Goal: Task Accomplishment & Management: Manage account settings

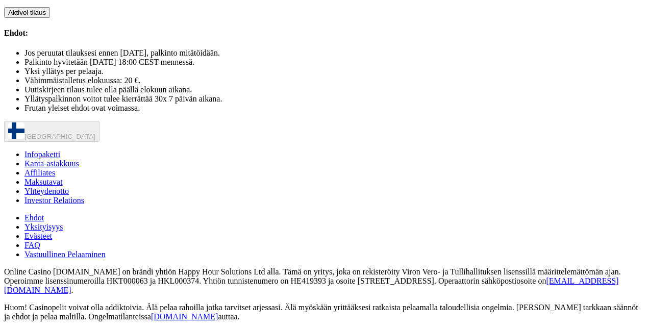
scroll to position [605, 0]
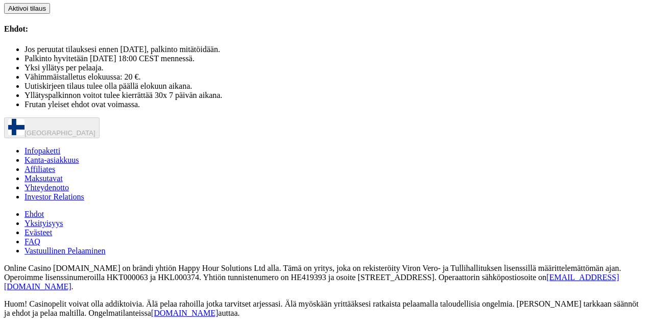
scroll to position [452, 0]
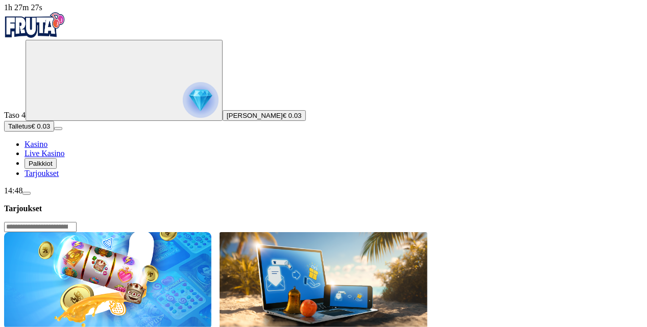
scroll to position [2, 0]
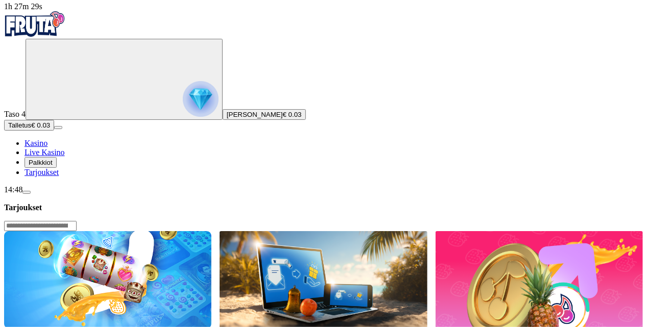
click at [57, 168] on button "Palkkiot" at bounding box center [41, 162] width 32 height 11
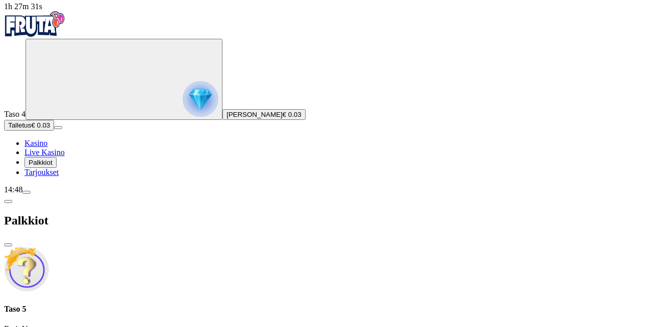
click at [47, 148] on span "Kasino" at bounding box center [36, 143] width 23 height 9
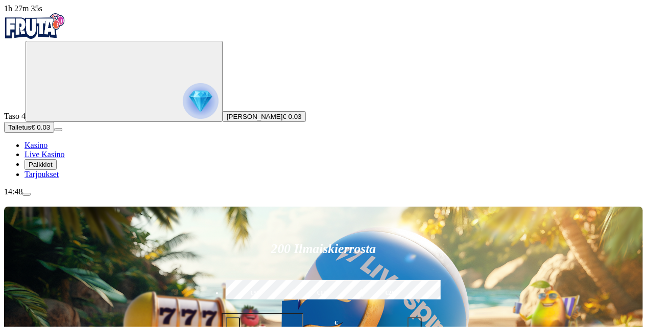
click at [27, 195] on span "menu icon" at bounding box center [27, 195] width 0 height 0
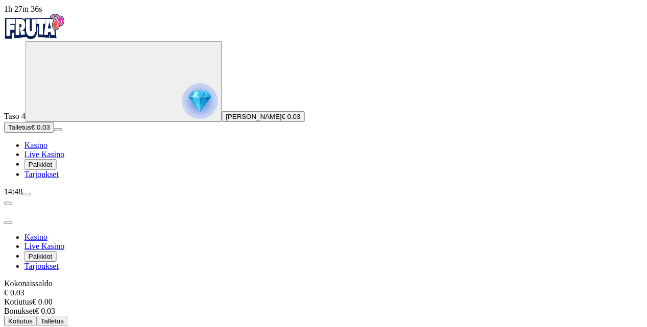
scroll to position [34, 0]
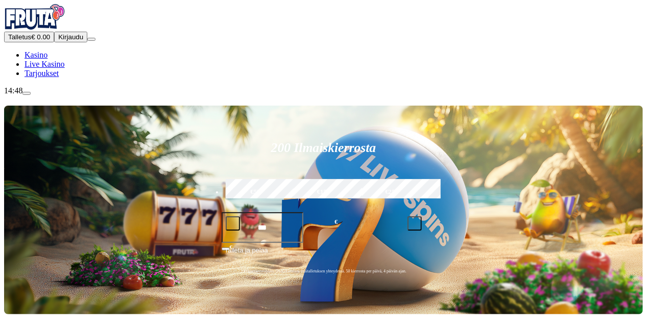
click at [70, 41] on span "Kirjaudu" at bounding box center [70, 37] width 25 height 8
click at [77, 42] on button "Kirjaudu" at bounding box center [70, 37] width 33 height 11
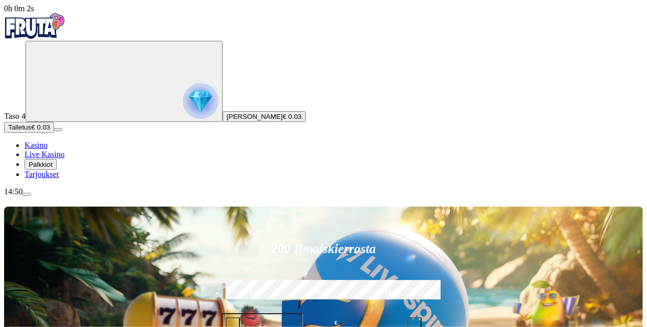
click at [53, 168] on span "Palkkiot" at bounding box center [41, 165] width 24 height 8
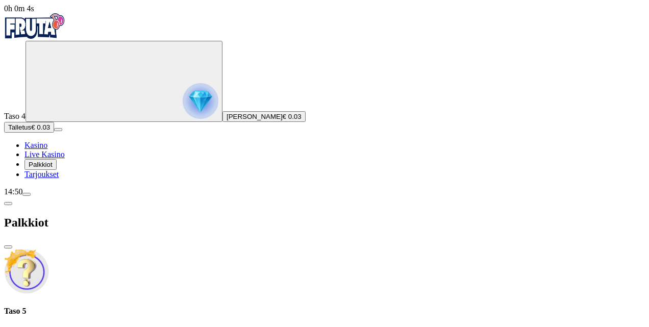
click at [218, 307] on div "Taso 5 Fruit Up ja nappaat seuraavan palkkion" at bounding box center [324, 326] width 641 height 38
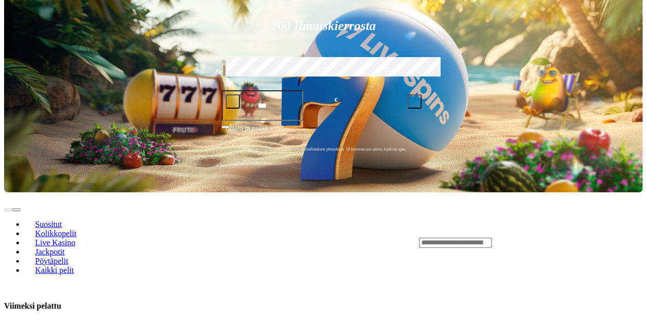
scroll to position [221, 0]
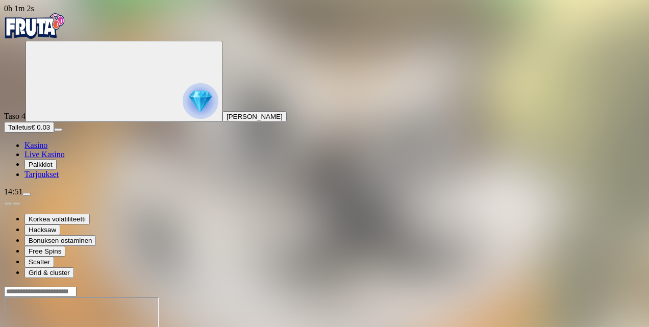
click at [48, 168] on span "Palkkiot" at bounding box center [41, 165] width 24 height 8
click at [53, 168] on span "Palkkiot" at bounding box center [41, 165] width 24 height 8
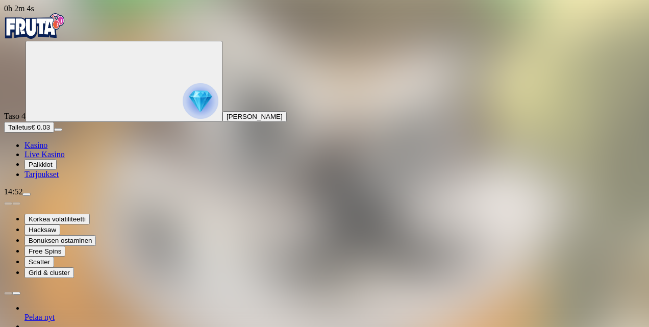
click at [59, 179] on span "Tarjoukset" at bounding box center [42, 174] width 34 height 9
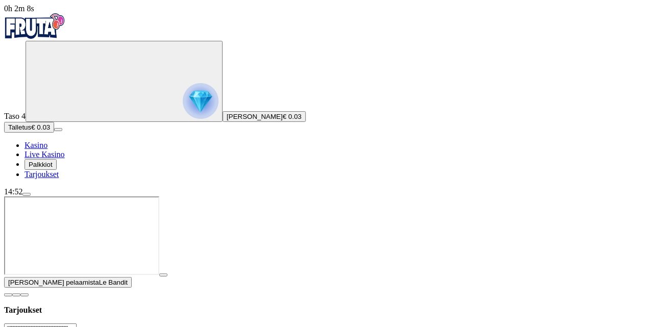
click at [8, 295] on span "close icon" at bounding box center [8, 295] width 0 height 0
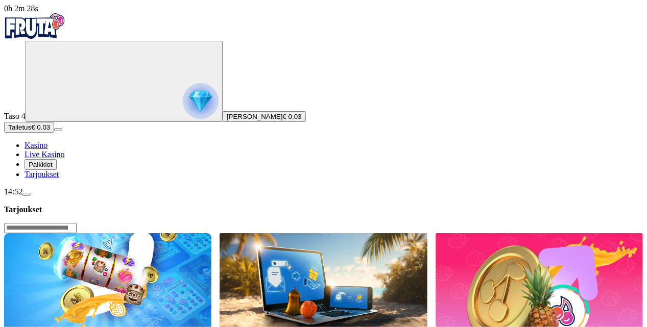
click at [47, 150] on span "Kasino" at bounding box center [36, 145] width 23 height 9
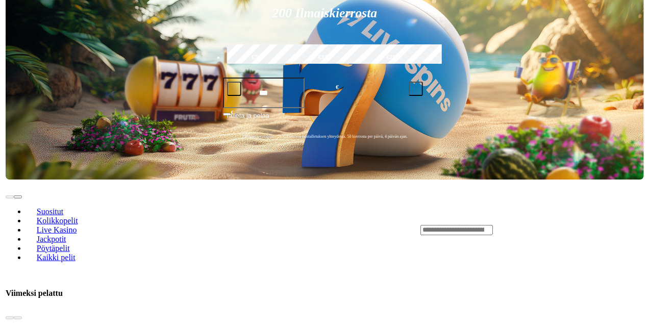
scroll to position [236, 0]
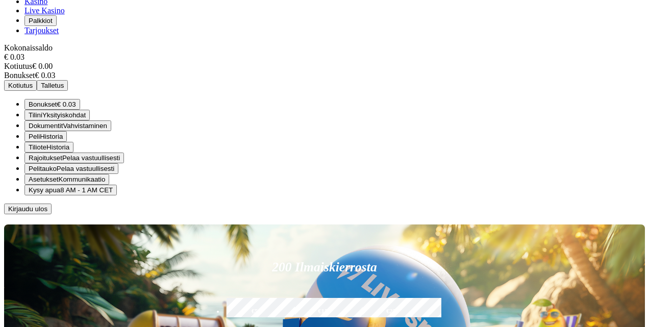
scroll to position [34, 0]
click at [47, 213] on span "Kirjaudu ulos" at bounding box center [27, 209] width 39 height 8
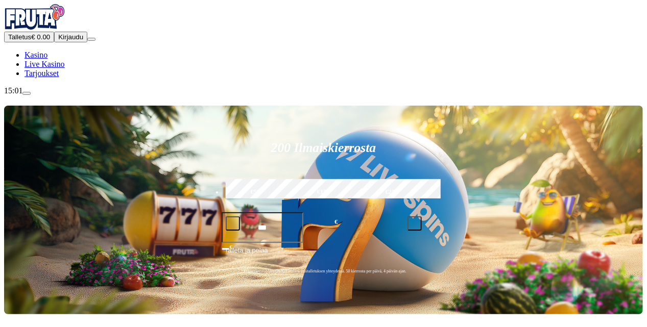
click at [58, 41] on span "Kirjaudu" at bounding box center [70, 37] width 25 height 8
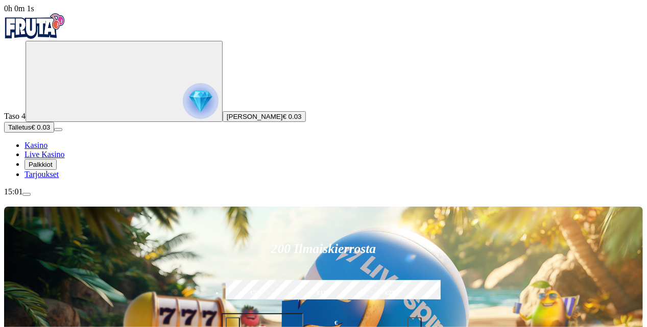
click at [53, 168] on span "Palkkiot" at bounding box center [41, 165] width 24 height 8
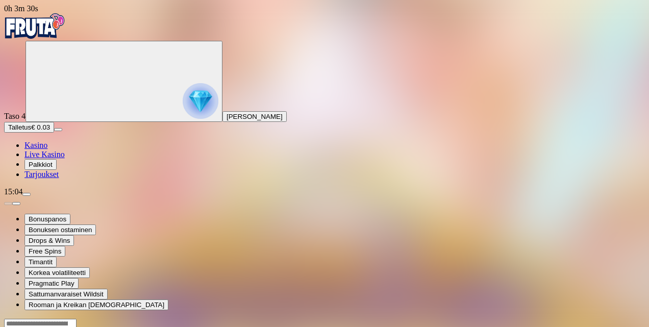
click at [482, 319] on div at bounding box center [324, 324] width 641 height 11
click at [77, 319] on input "Search" at bounding box center [40, 324] width 72 height 10
type input "*******"
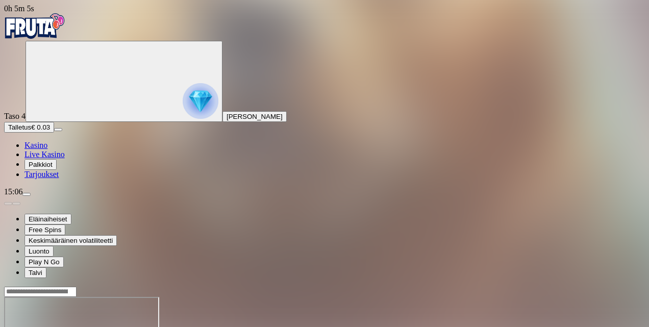
click at [31, 131] on span "Talletus" at bounding box center [19, 128] width 23 height 8
type input "*"
type input "**"
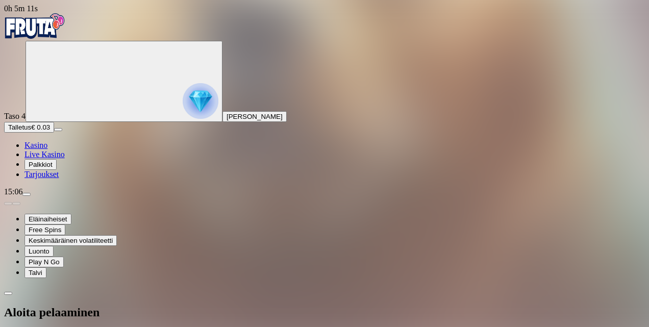
click at [39, 31] on img "Primary" at bounding box center [34, 26] width 61 height 26
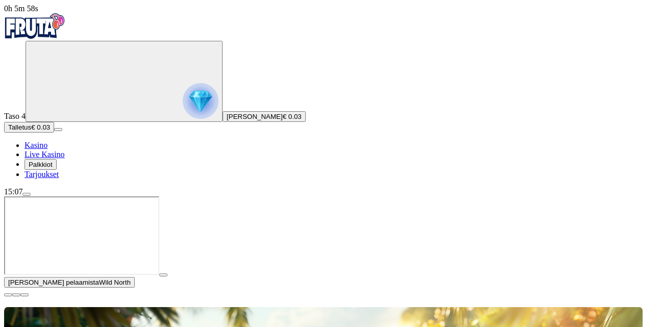
click at [8, 295] on span "close icon" at bounding box center [8, 295] width 0 height 0
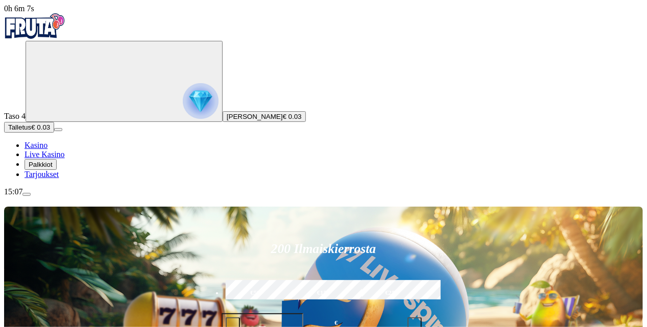
click at [233, 325] on span "minus icon" at bounding box center [233, 325] width 0 height 0
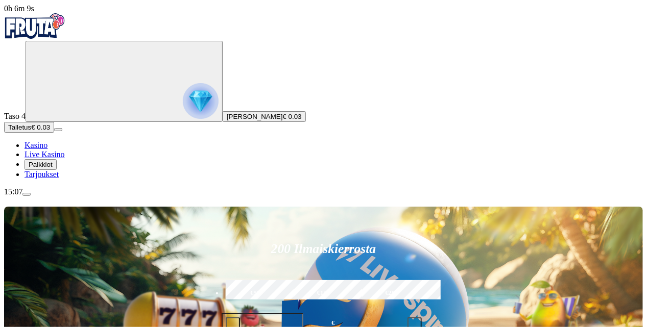
click at [233, 325] on span "minus icon" at bounding box center [233, 325] width 0 height 0
type input "**"
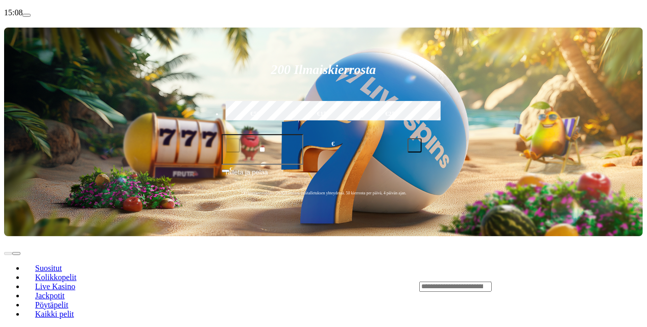
scroll to position [185, 0]
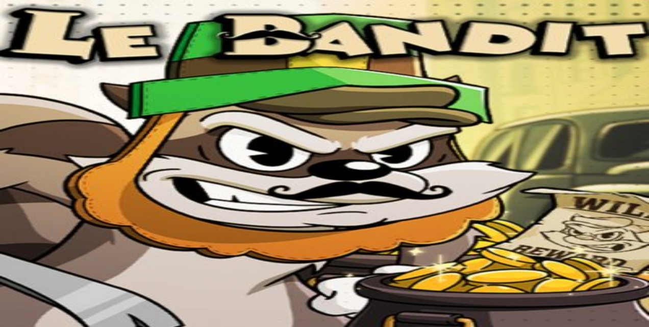
click at [27, 195] on span "menu icon" at bounding box center [27, 195] width 0 height 0
type input "**"
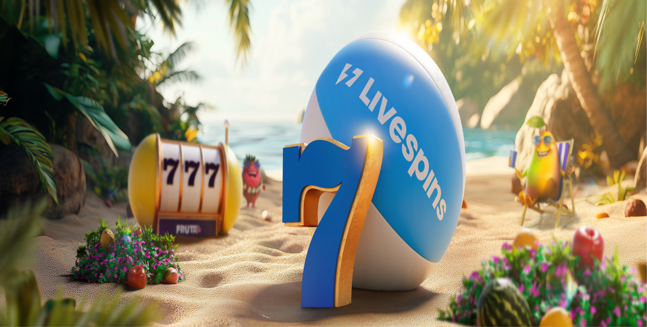
click at [27, 195] on span "menu icon" at bounding box center [27, 195] width 0 height 0
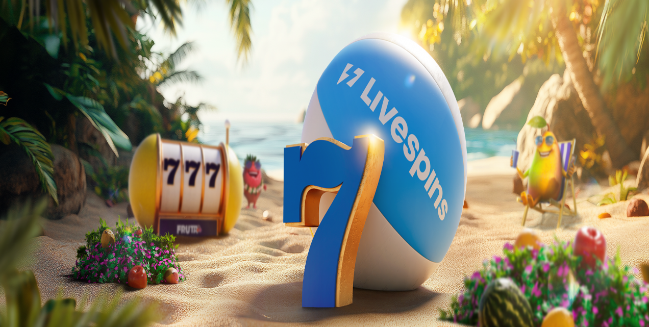
click at [33, 318] on span "Kotiutus" at bounding box center [20, 322] width 25 height 8
click at [77, 250] on input "number" at bounding box center [40, 255] width 72 height 10
type input "*"
drag, startPoint x: 80, startPoint y: 68, endPoint x: 38, endPoint y: 307, distance: 242.5
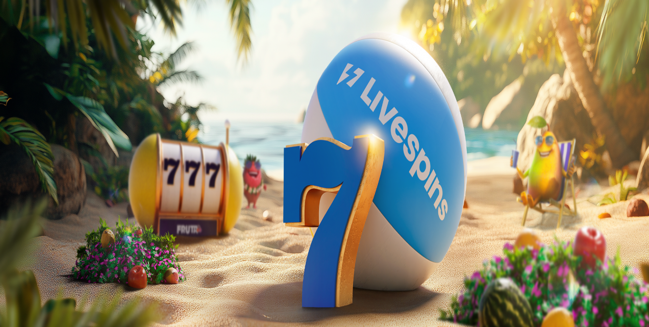
click at [38, 289] on div "0h 12m 27s Taso 4 Juho [PERSON_NAME] € 3.96 Talletus € 3.96 Kasino Live Kasino …" at bounding box center [324, 146] width 641 height 285
drag, startPoint x: 38, startPoint y: 307, endPoint x: 98, endPoint y: 310, distance: 59.8
click at [31, 196] on button "menu" at bounding box center [26, 194] width 8 height 3
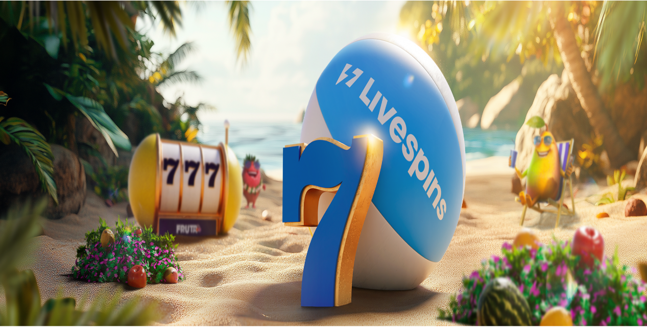
scroll to position [32, 0]
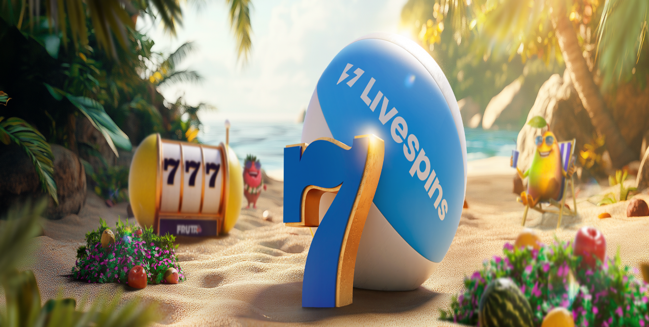
click at [8, 223] on span "close icon" at bounding box center [8, 223] width 0 height 0
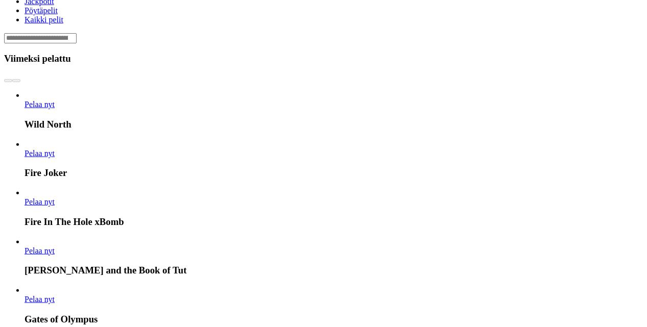
scroll to position [401, 0]
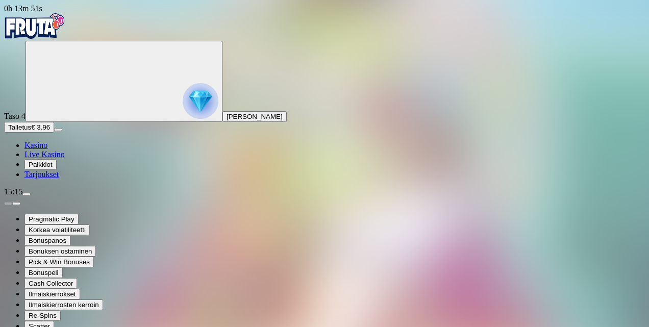
click at [92, 255] on span "Bonuksen ostaminen" at bounding box center [60, 252] width 63 height 8
click at [27, 195] on span "menu icon" at bounding box center [27, 195] width 0 height 0
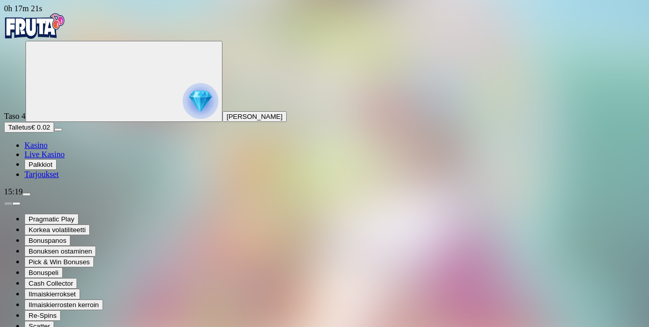
click at [76, 298] on span "Ilmaiskierrokset" at bounding box center [52, 294] width 47 height 8
click at [75, 298] on span "Ilmaiskierrokset" at bounding box center [51, 294] width 47 height 8
click at [16, 204] on span "chevron-right icon" at bounding box center [16, 204] width 0 height 0
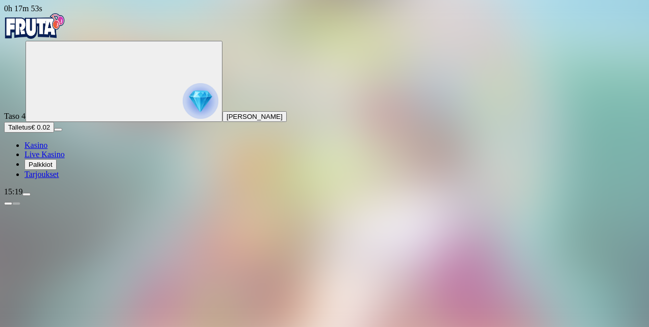
click at [48, 34] on img "Primary" at bounding box center [34, 26] width 61 height 26
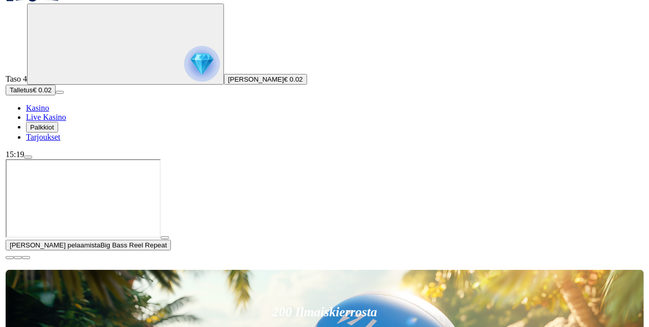
scroll to position [44, 0]
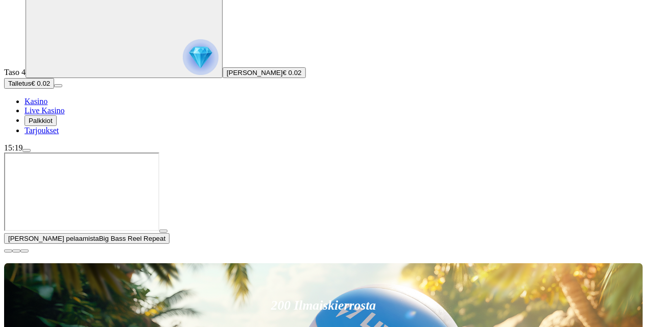
click at [8, 251] on span "close icon" at bounding box center [8, 251] width 0 height 0
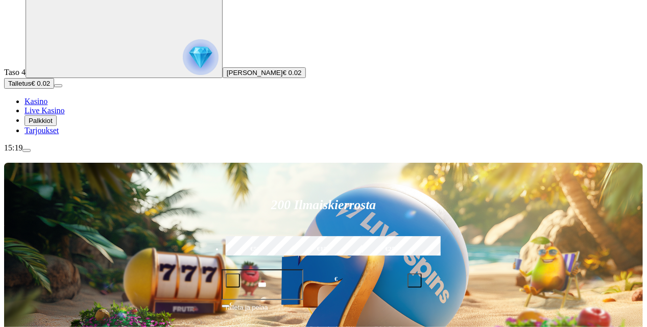
click at [27, 151] on span "menu icon" at bounding box center [27, 151] width 0 height 0
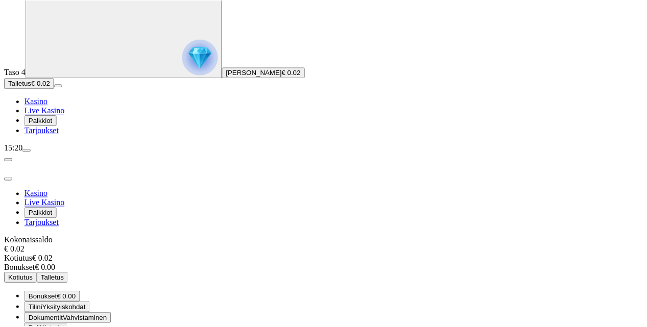
scroll to position [23, 0]
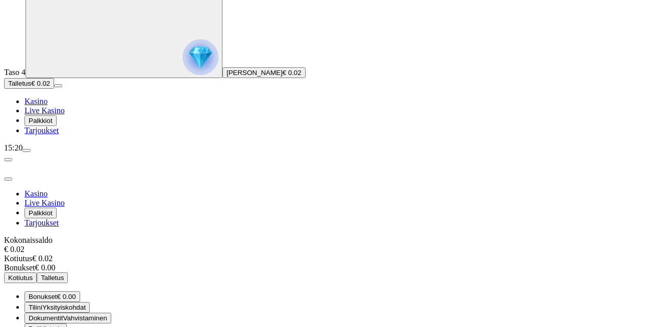
click at [59, 135] on span "Tarjoukset" at bounding box center [42, 130] width 34 height 9
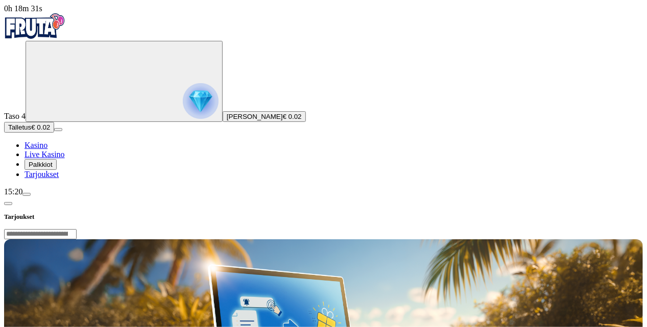
click at [8, 204] on span "chevron-left icon" at bounding box center [8, 204] width 0 height 0
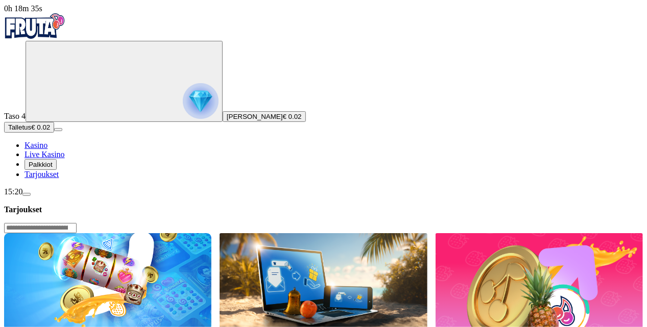
click at [209, 233] on img at bounding box center [107, 281] width 207 height 97
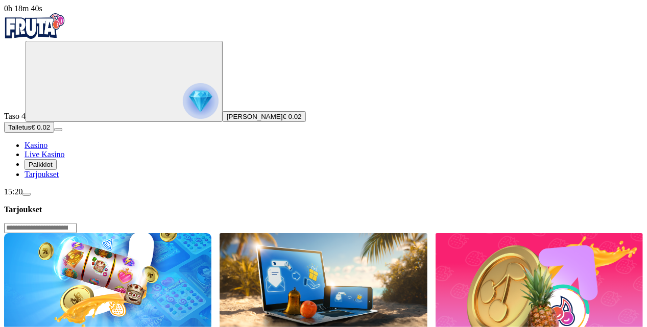
click at [27, 195] on span "menu icon" at bounding box center [27, 195] width 0 height 0
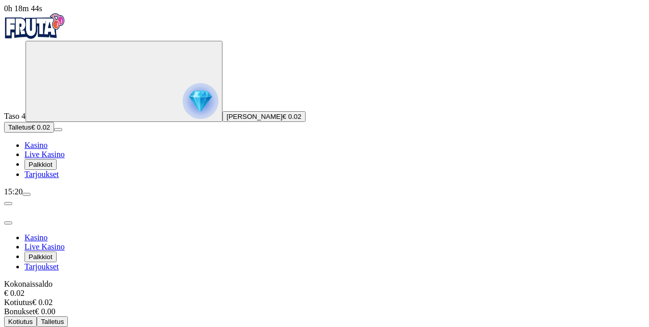
click at [97, 197] on div "15:20" at bounding box center [324, 191] width 641 height 9
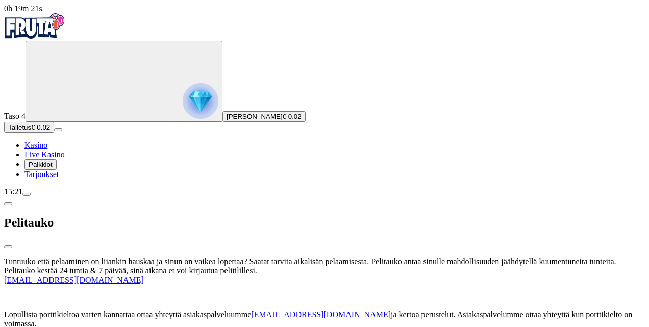
click at [8, 204] on span "chevron-left icon" at bounding box center [8, 204] width 0 height 0
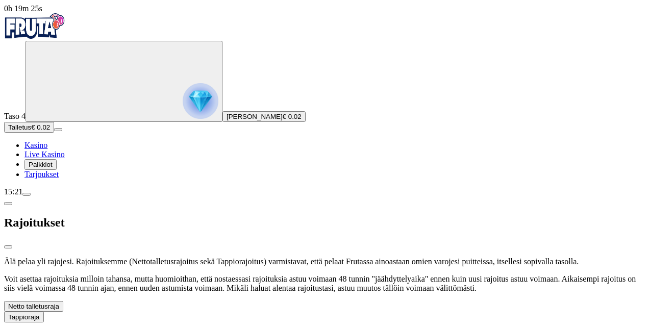
click at [44, 312] on button "Tappioraja" at bounding box center [24, 317] width 40 height 11
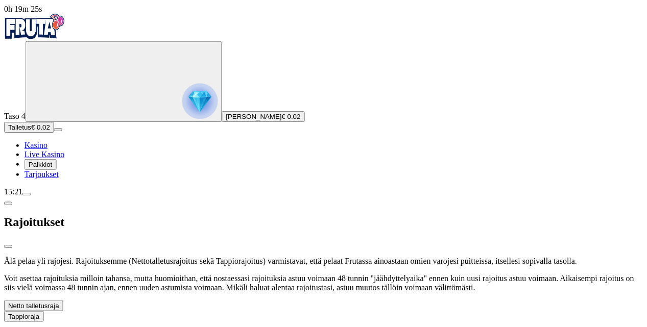
scroll to position [103, 0]
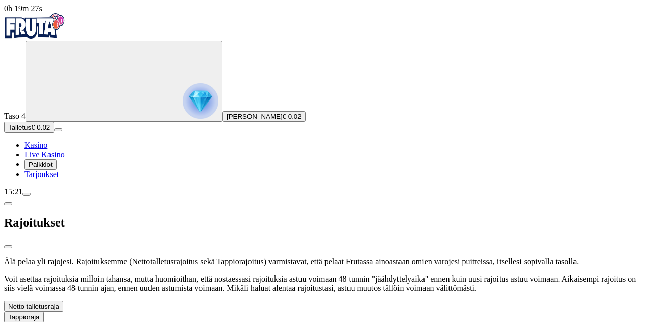
type input "*"
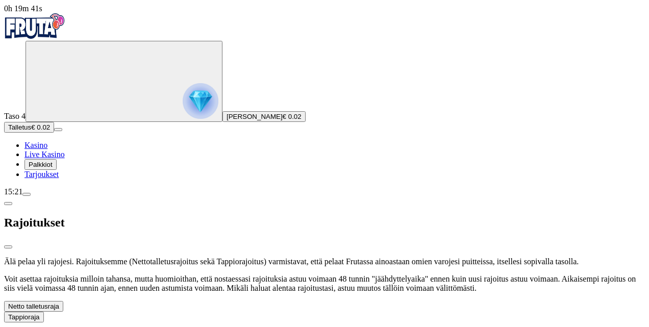
type input "*"
click at [8, 247] on span "close icon" at bounding box center [8, 247] width 0 height 0
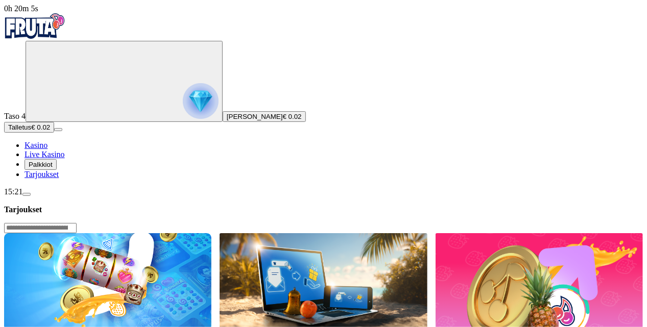
click at [54, 39] on img "Primary" at bounding box center [34, 26] width 61 height 26
